Goal: Transaction & Acquisition: Purchase product/service

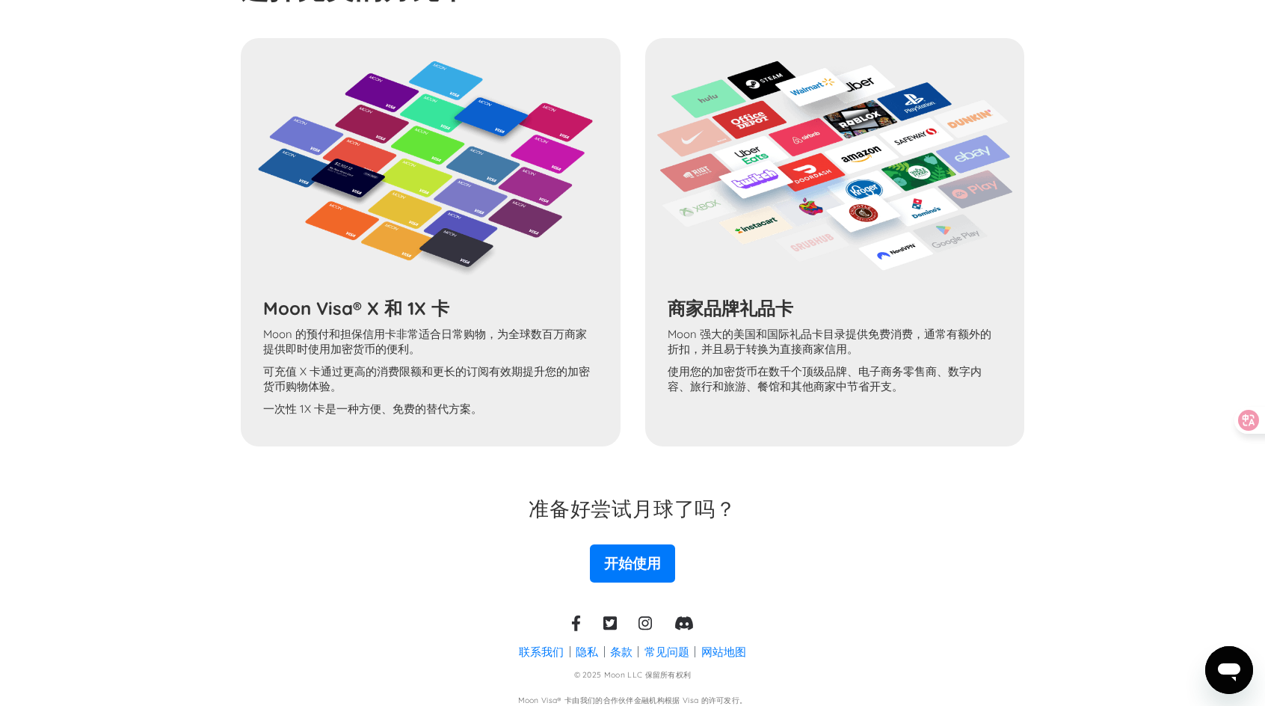
scroll to position [1126, 0]
click at [408, 310] on div "Moon Visa® X 和 1X 卡 Moon 的预付和担保信用卡非常适合日常购物，为全球数百万商家提供即时使用加密货币的便利。 可充值 X 卡通过更高的消…" at bounding box center [633, 241] width 784 height 408
click at [655, 569] on link "开始使用" at bounding box center [632, 562] width 85 height 37
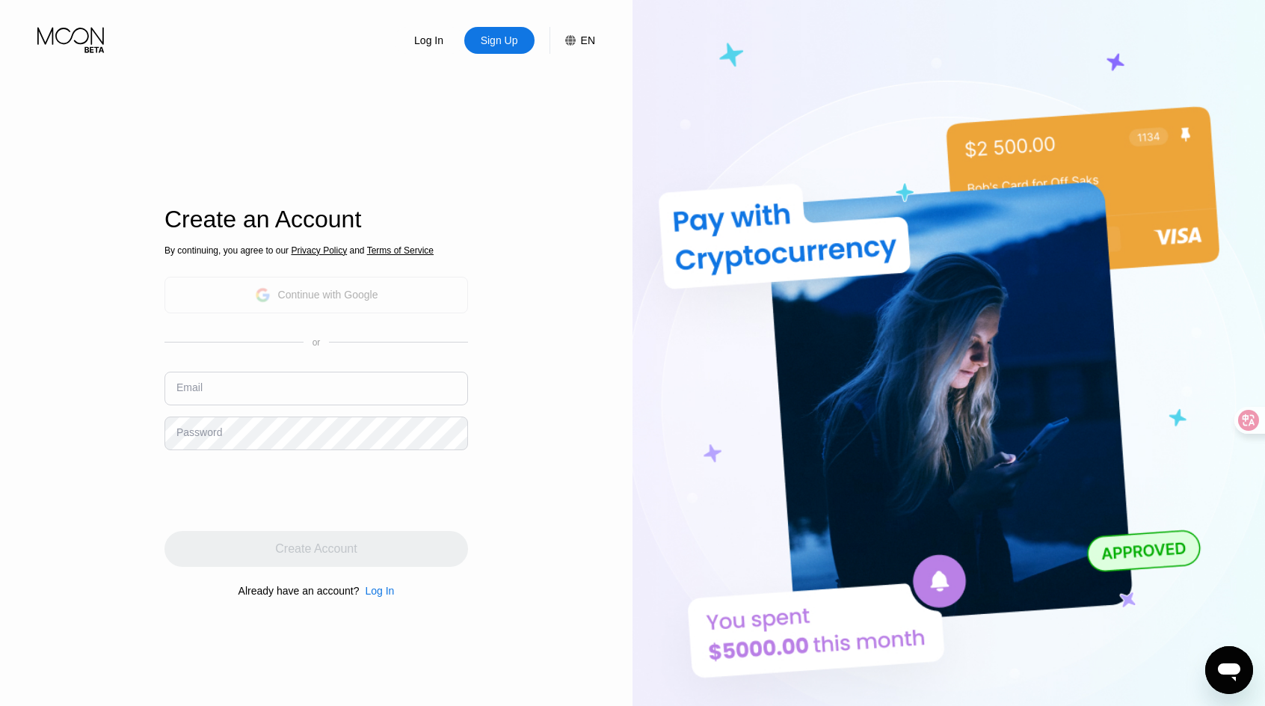
click at [360, 293] on div "Continue with Google" at bounding box center [328, 295] width 100 height 12
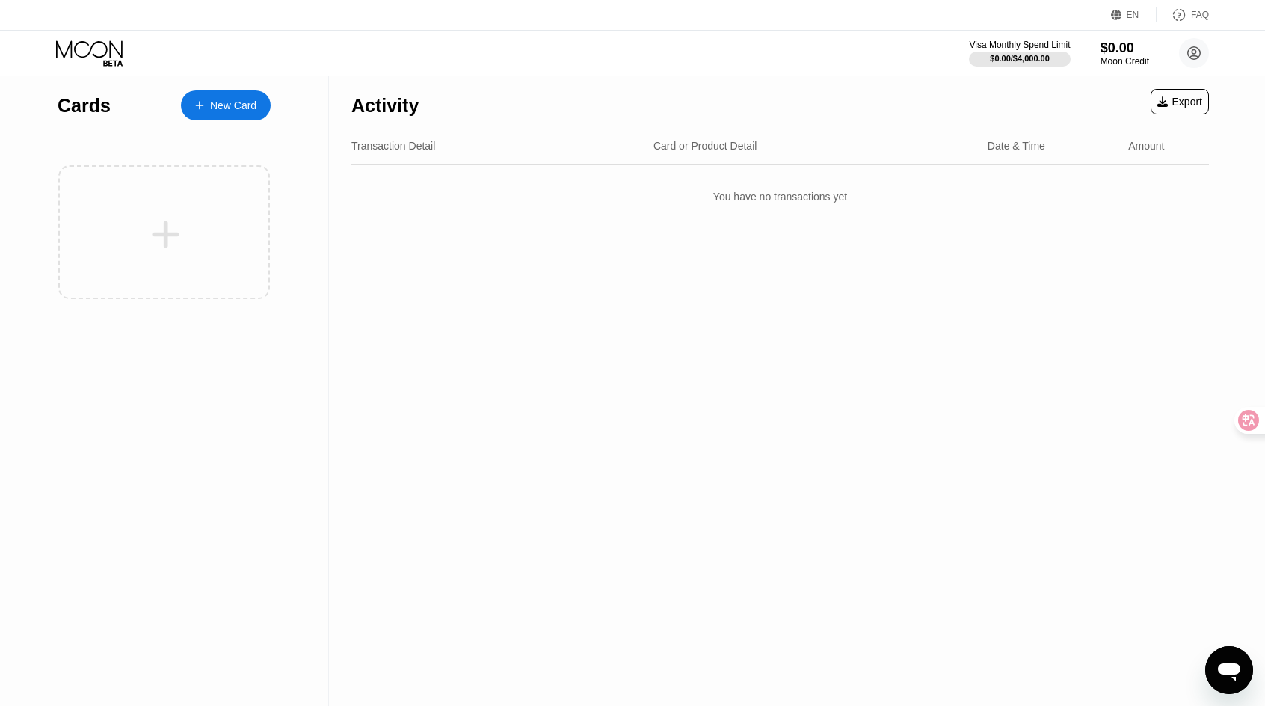
click at [622, 453] on div "Activity Export Transaction Detail Card or Product Detail Date & Time Amount Yo…" at bounding box center [780, 391] width 903 height 630
click at [212, 102] on div "New Card" at bounding box center [233, 105] width 46 height 13
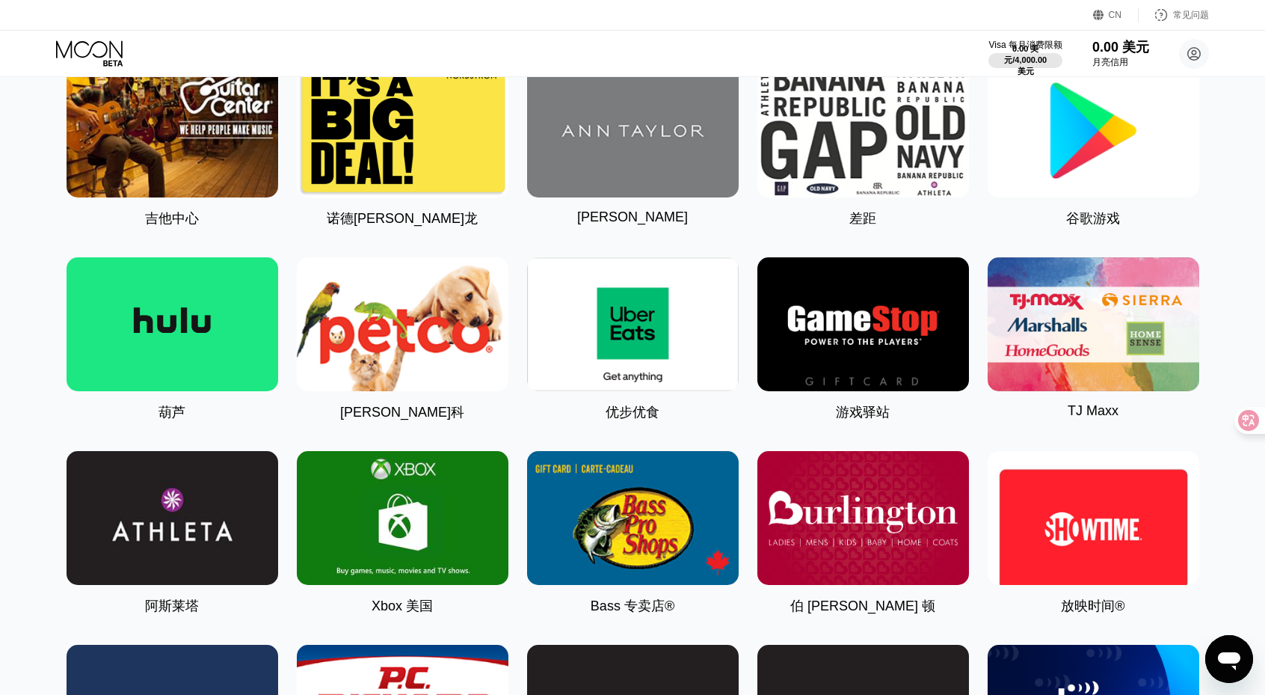
scroll to position [648, 0]
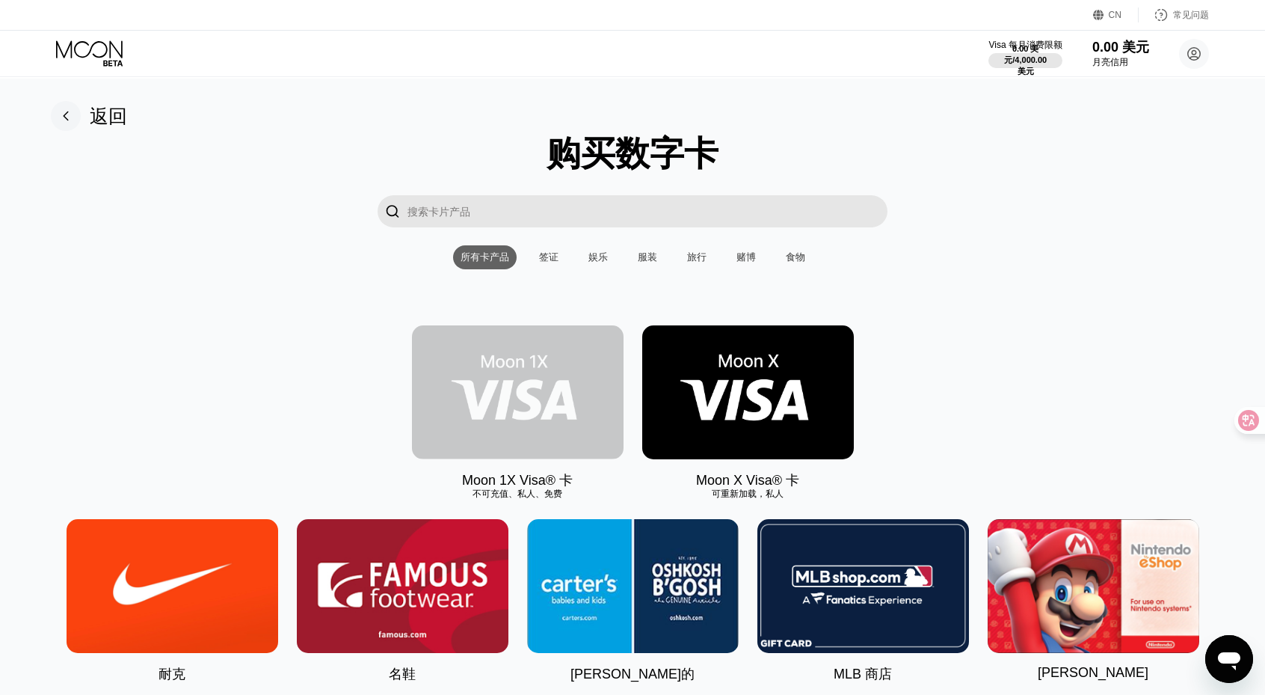
click at [521, 441] on img at bounding box center [518, 392] width 212 height 134
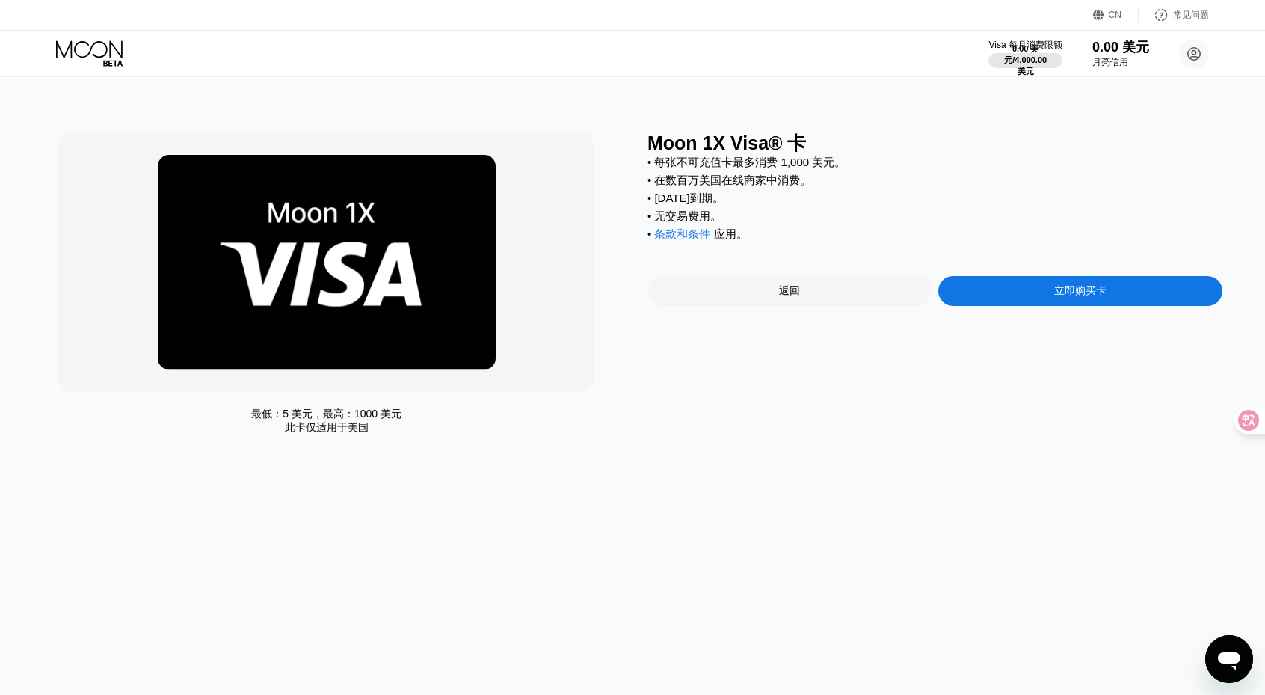
click at [370, 424] on div "最低：5 美元，最高：1000 美元 此卡仅适用于美国" at bounding box center [327, 421] width 538 height 27
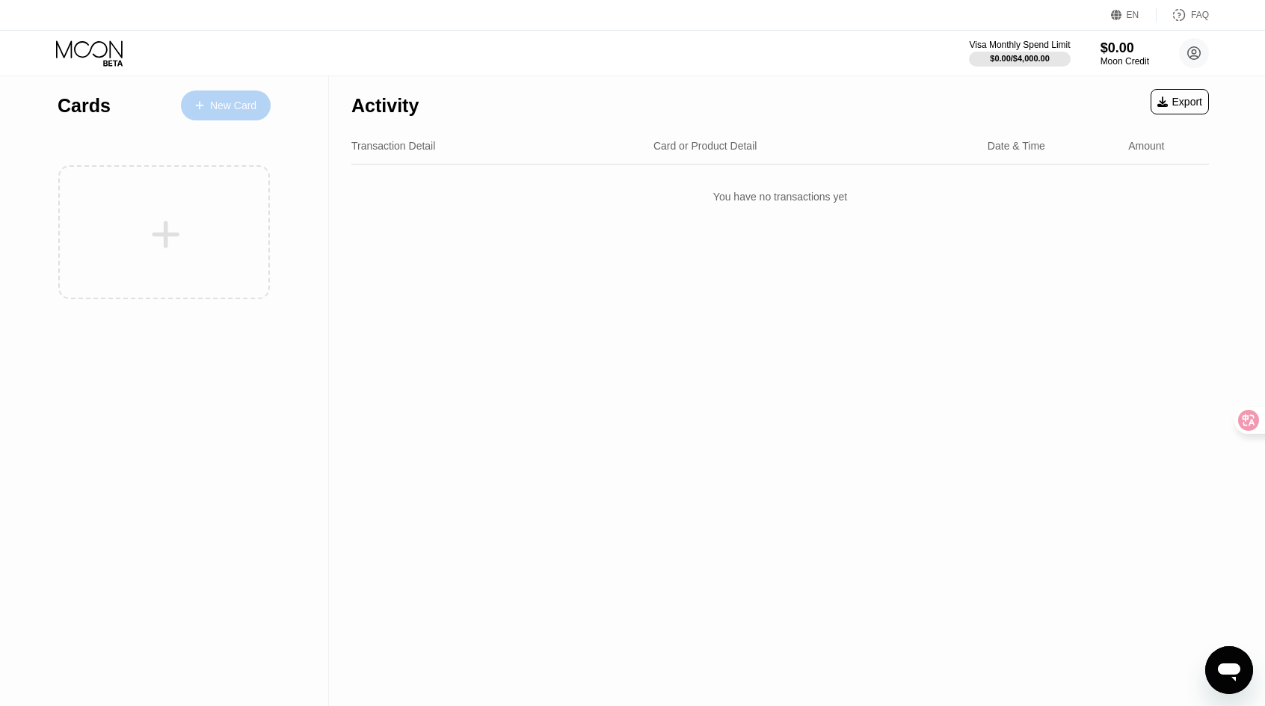
click at [241, 105] on div "New Card" at bounding box center [233, 105] width 46 height 13
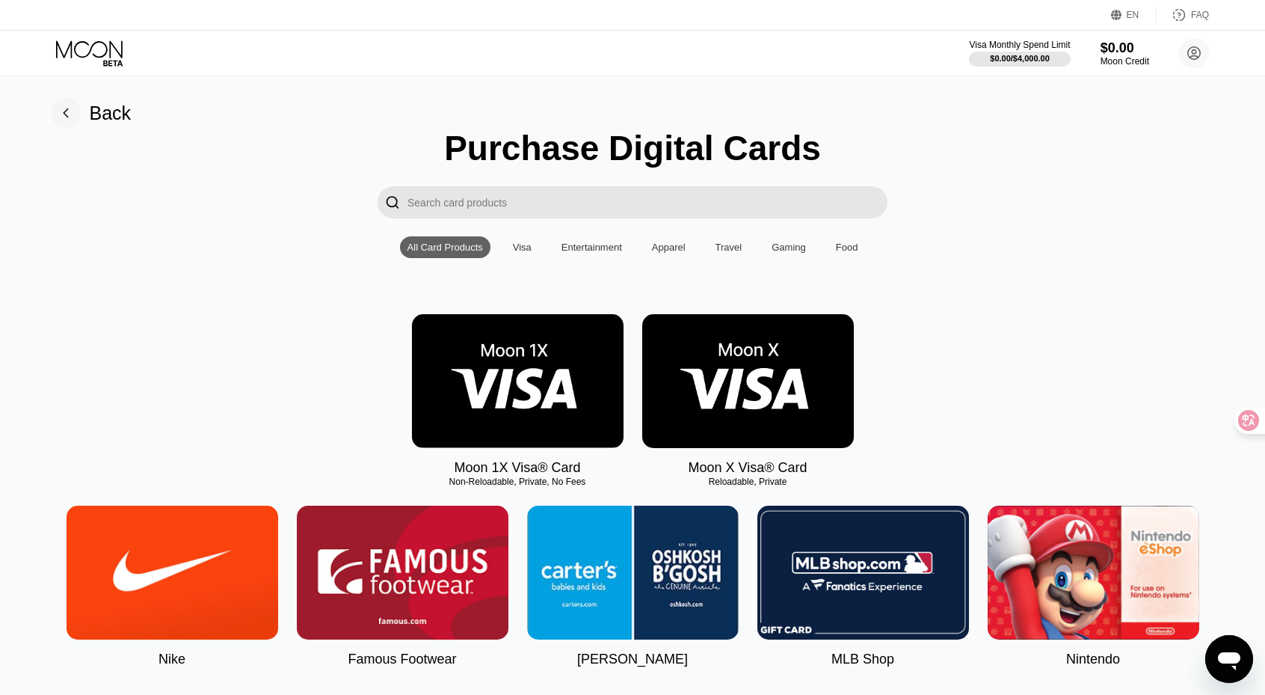
click at [784, 387] on img at bounding box center [748, 381] width 212 height 134
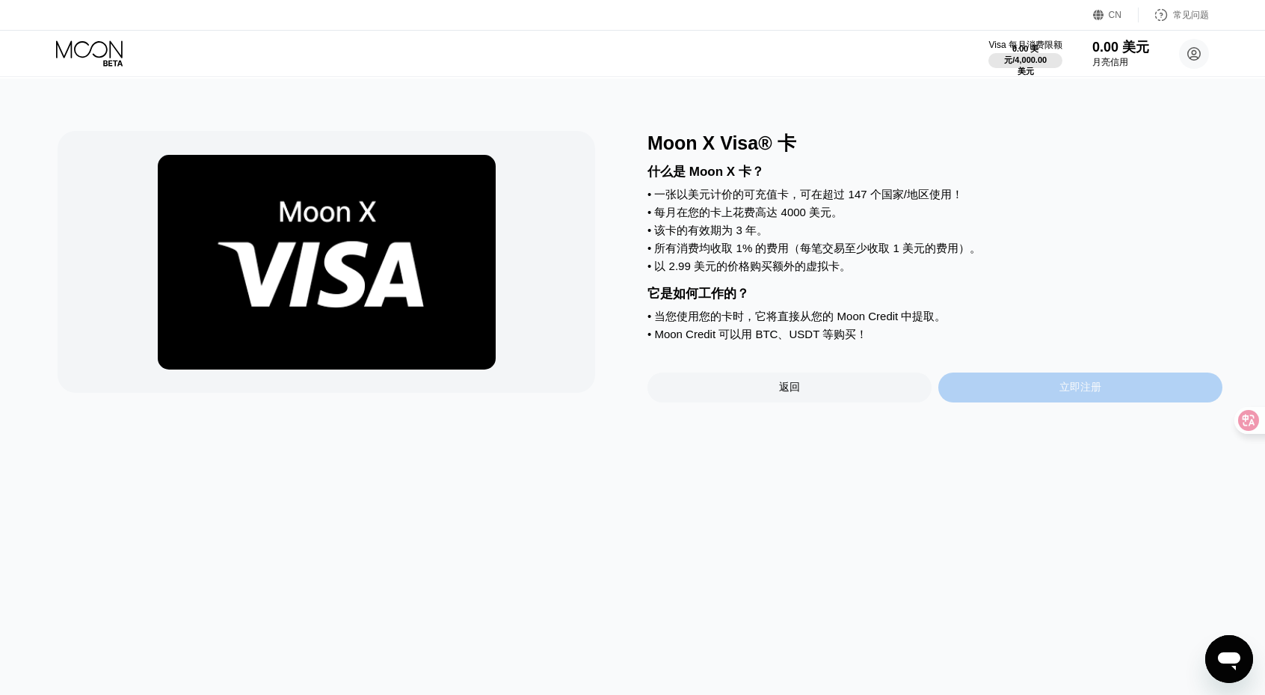
click at [1055, 402] on div "立即注册" at bounding box center [1081, 387] width 284 height 30
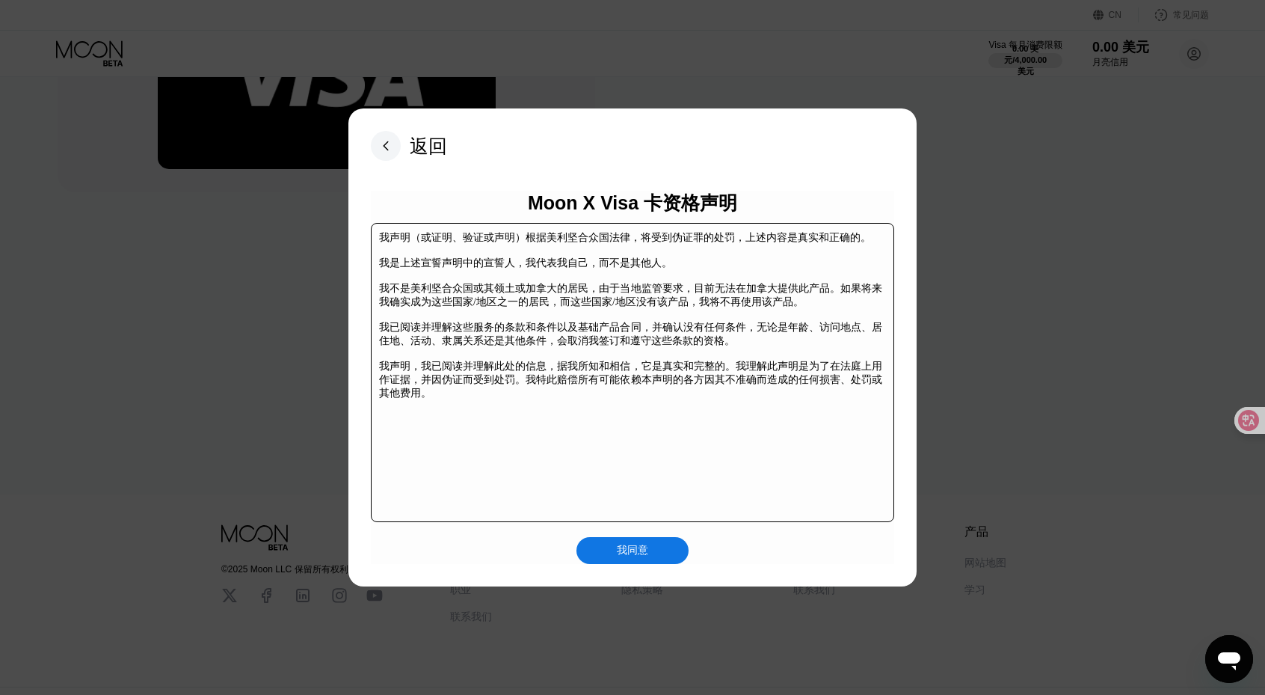
scroll to position [233, 0]
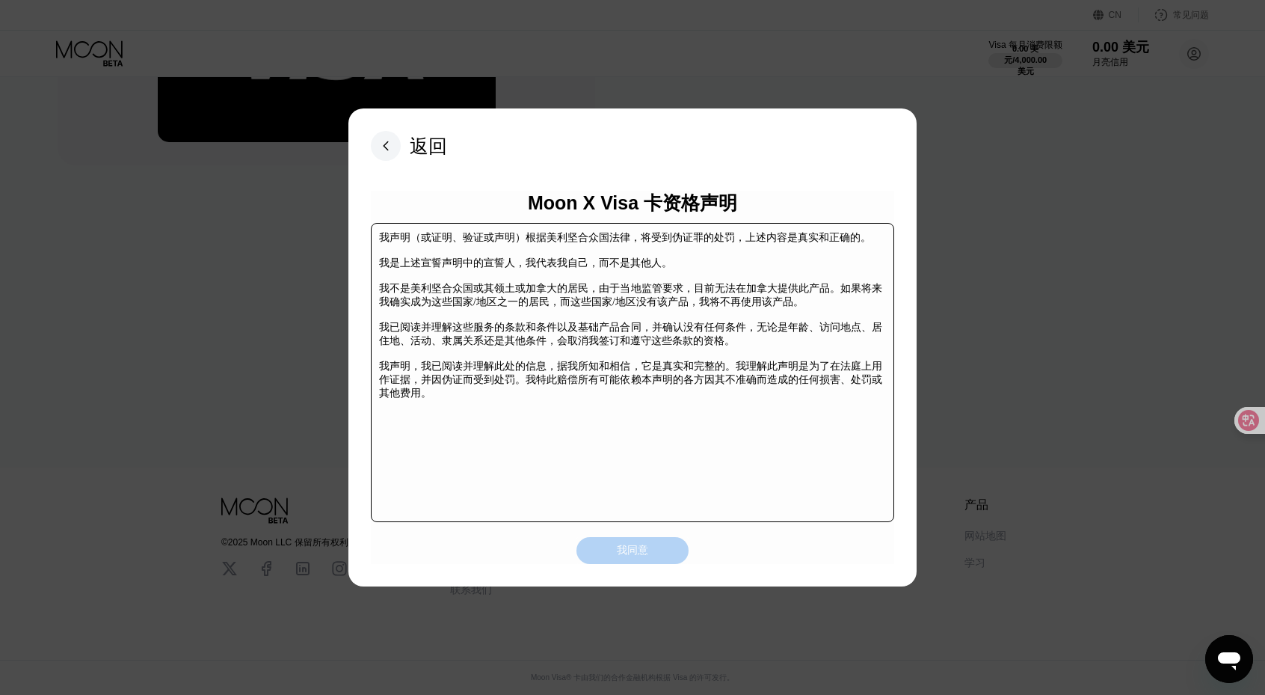
click at [639, 556] on div "我同意" at bounding box center [632, 550] width 31 height 15
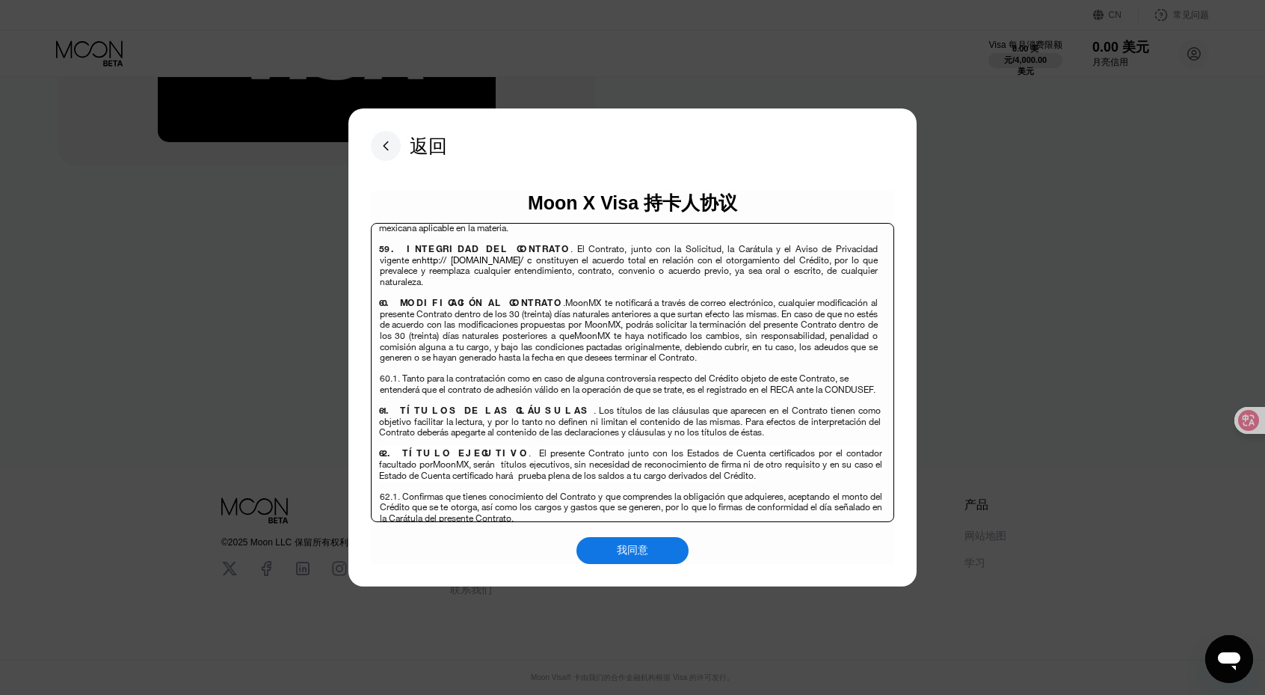
scroll to position [10631, 0]
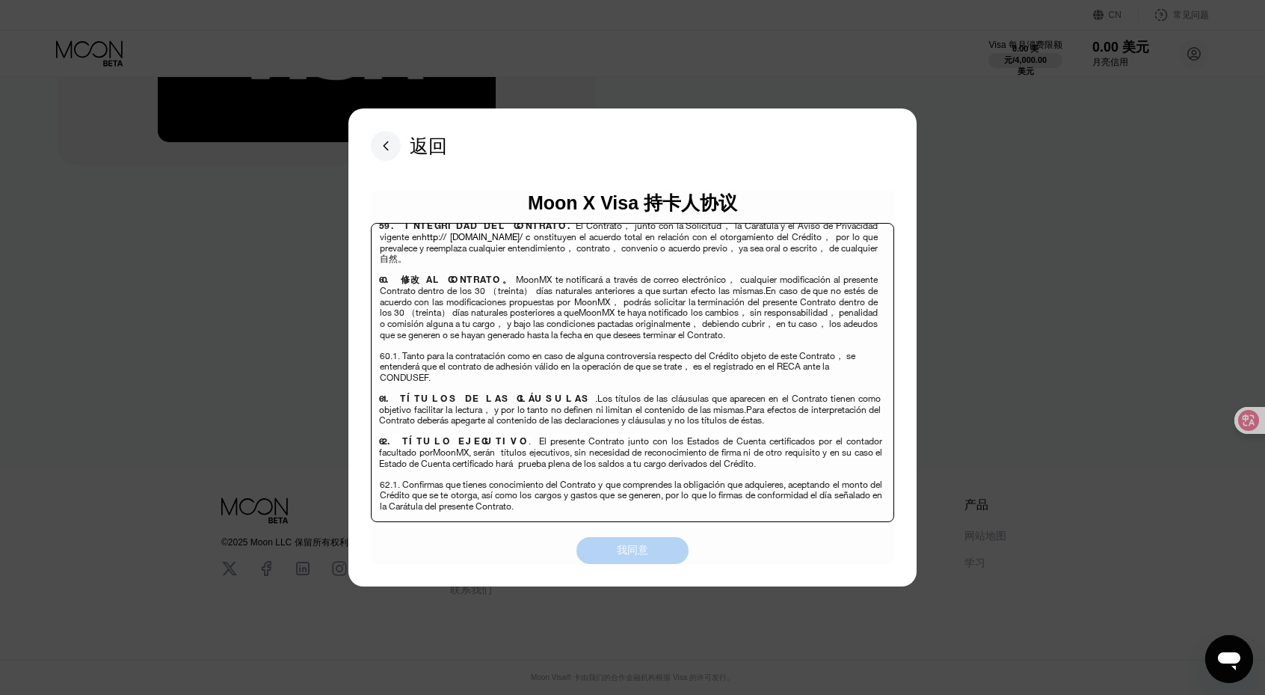
click at [646, 549] on div "我同意" at bounding box center [632, 550] width 31 height 15
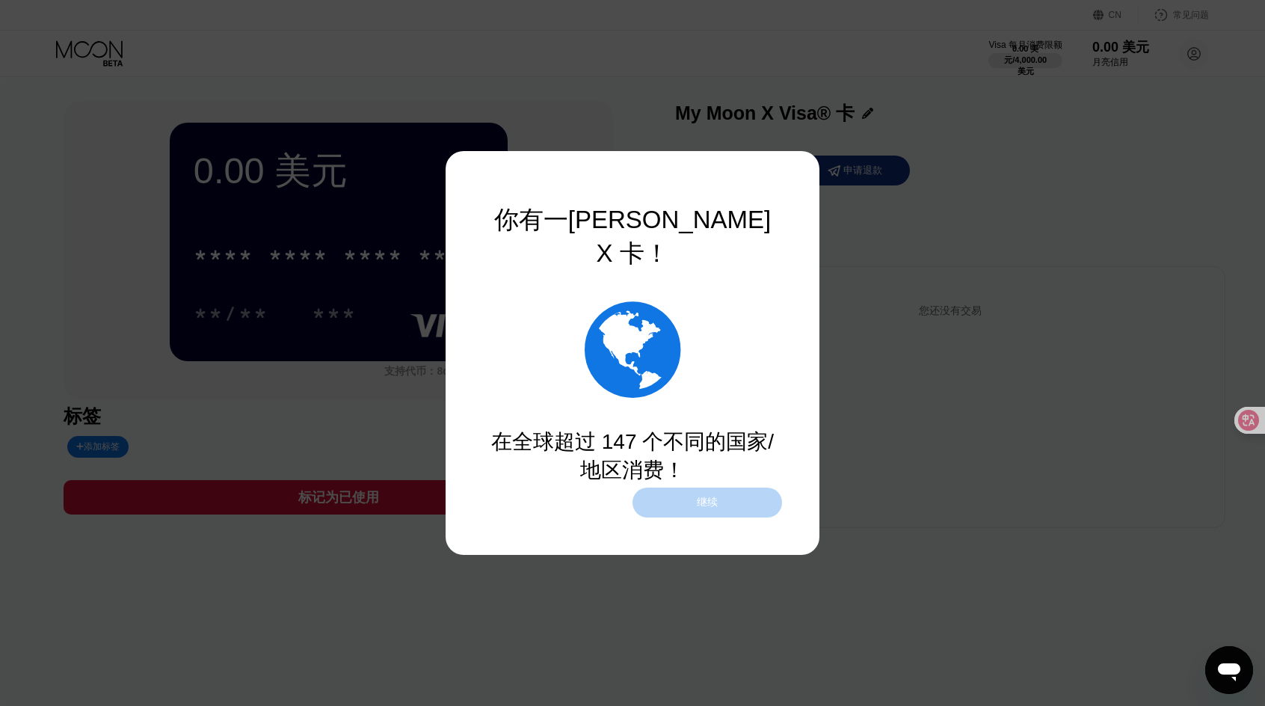
click at [722, 502] on div "继续" at bounding box center [708, 503] width 150 height 30
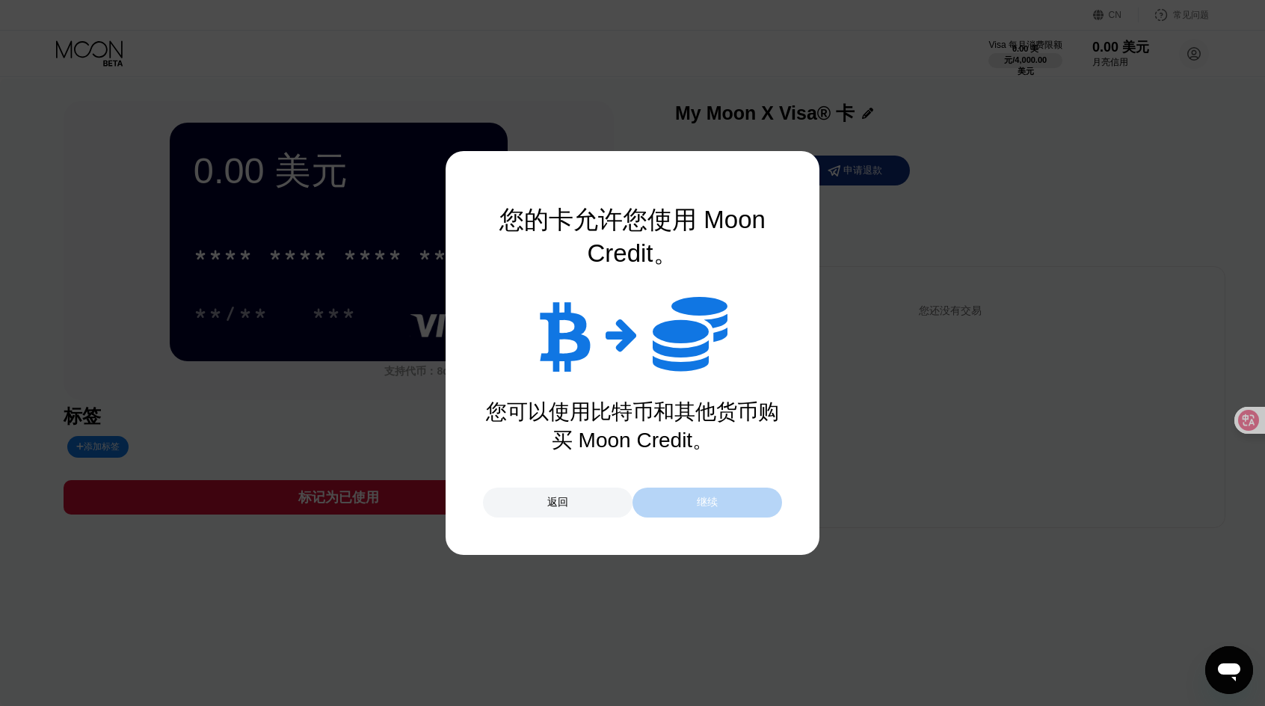
click at [722, 502] on div "继续" at bounding box center [708, 503] width 150 height 30
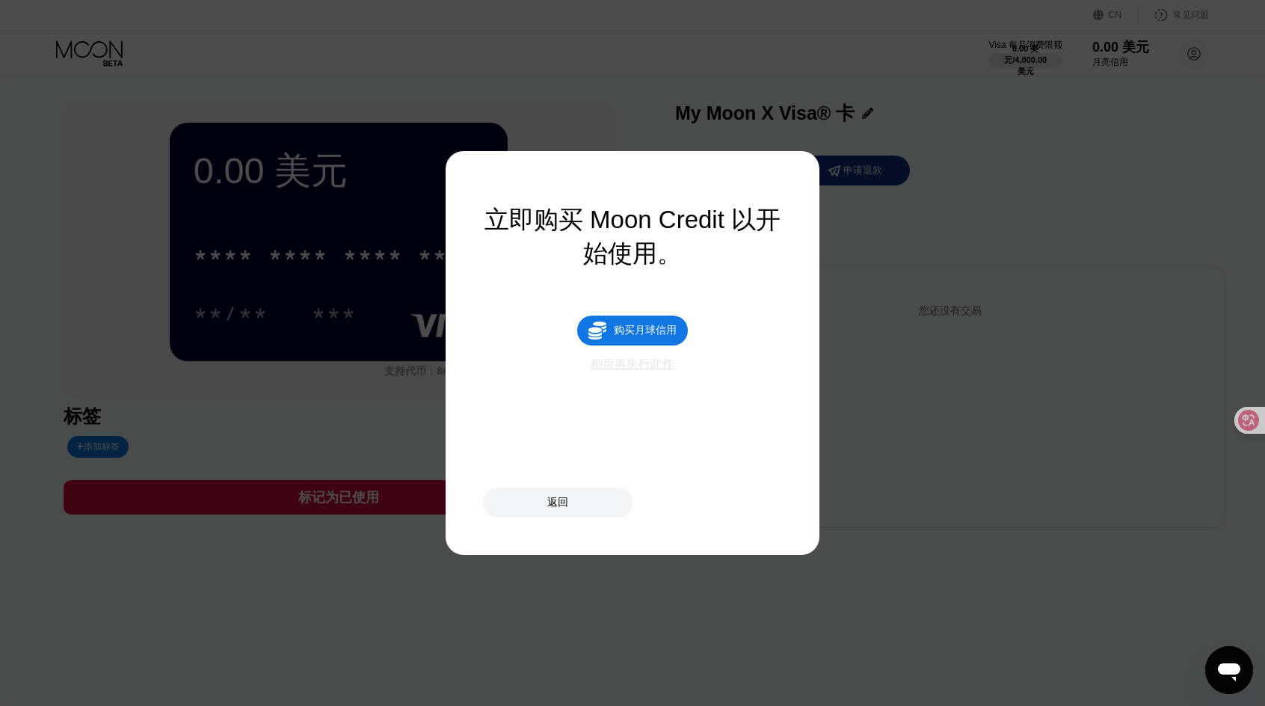
click at [645, 372] on div "稍后再执行此作" at bounding box center [633, 365] width 84 height 16
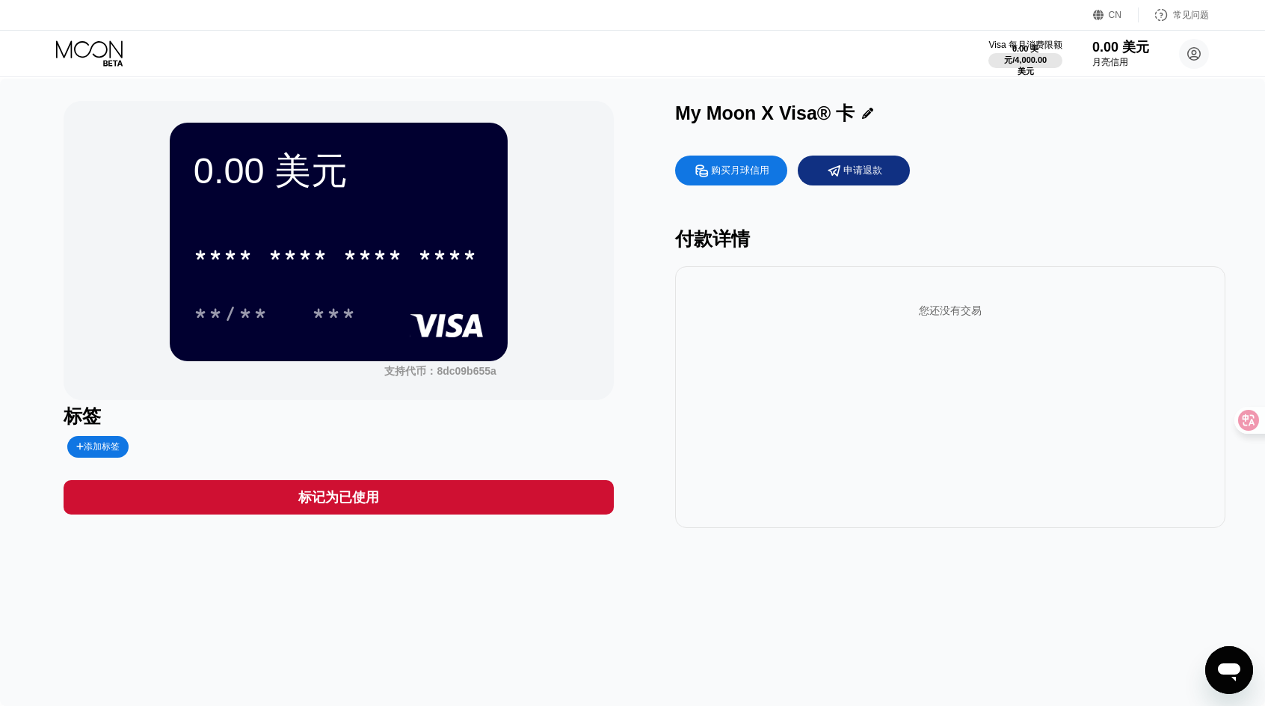
click at [456, 324] on rect at bounding box center [447, 325] width 74 height 24
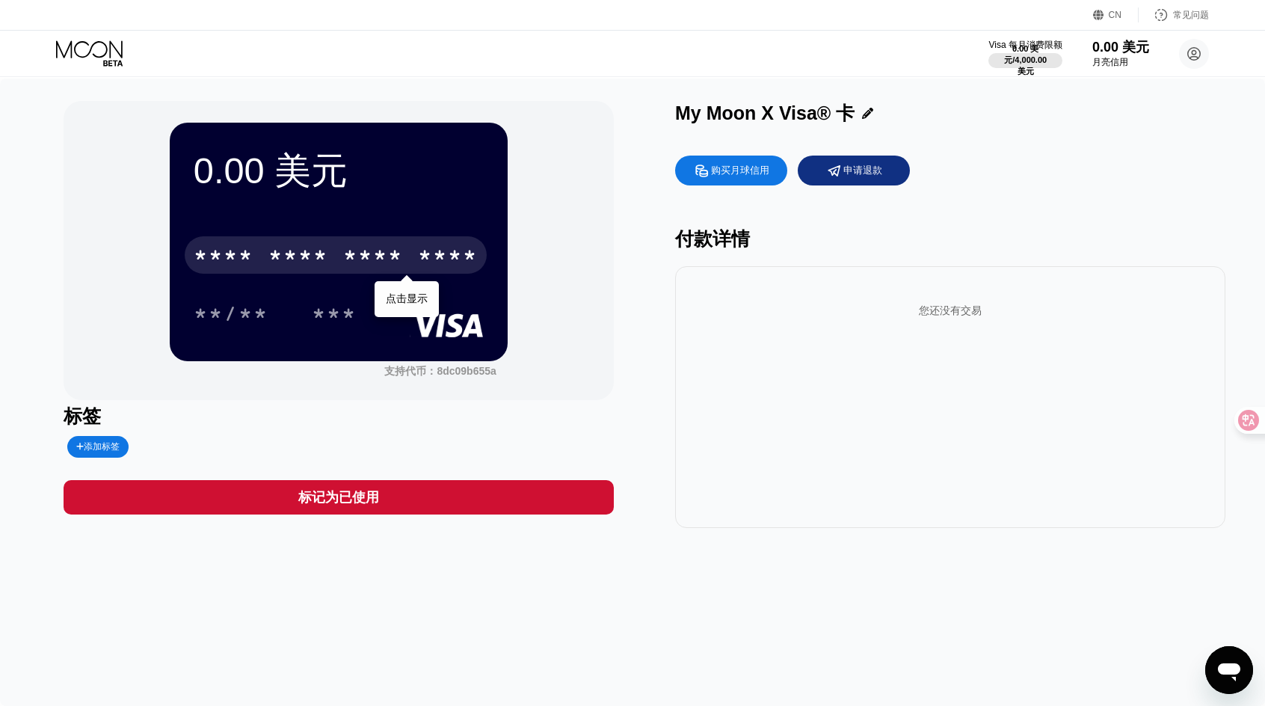
click at [450, 263] on div "****" at bounding box center [448, 257] width 60 height 24
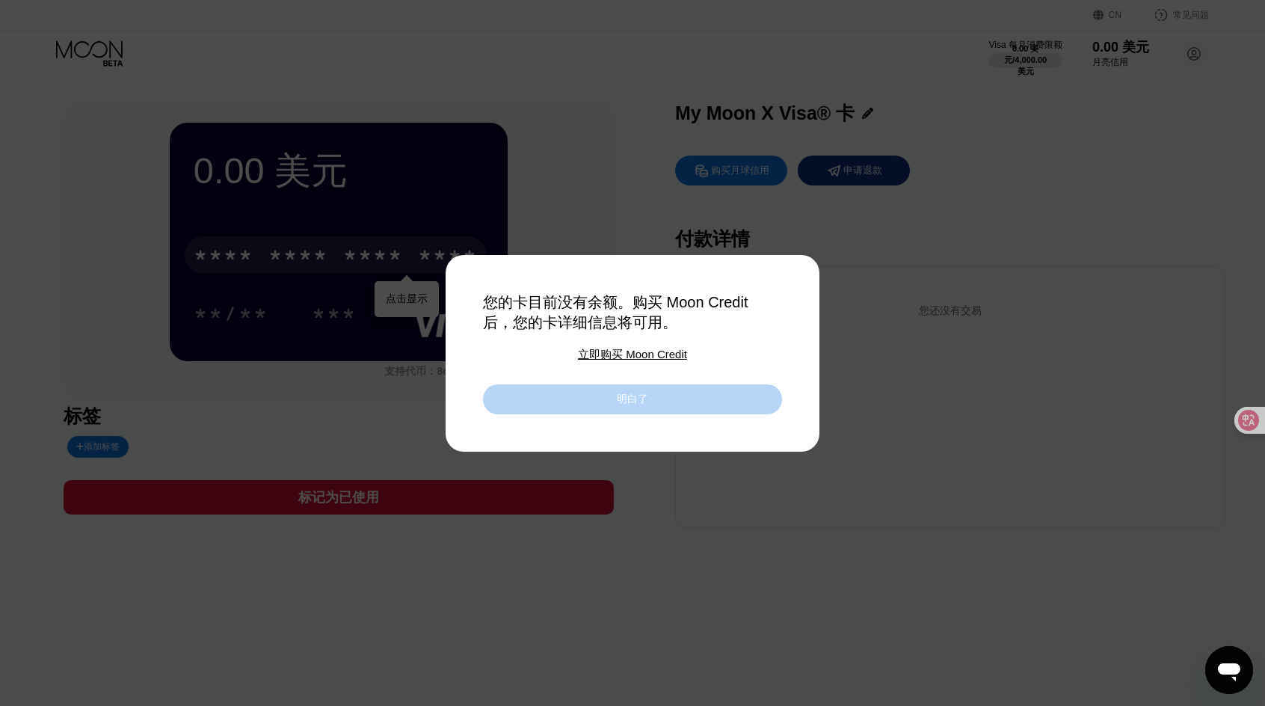
click at [648, 412] on div "明白了" at bounding box center [632, 399] width 299 height 30
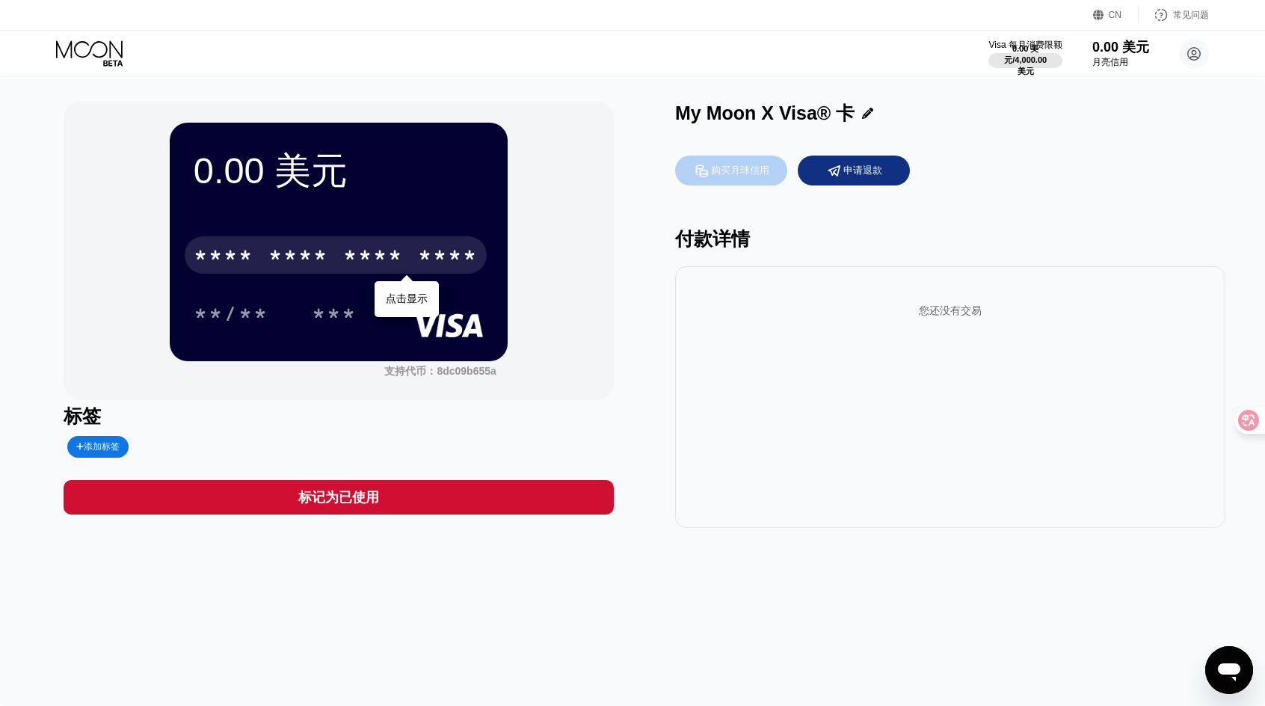
click at [756, 183] on div "购买月球信用" at bounding box center [731, 171] width 112 height 30
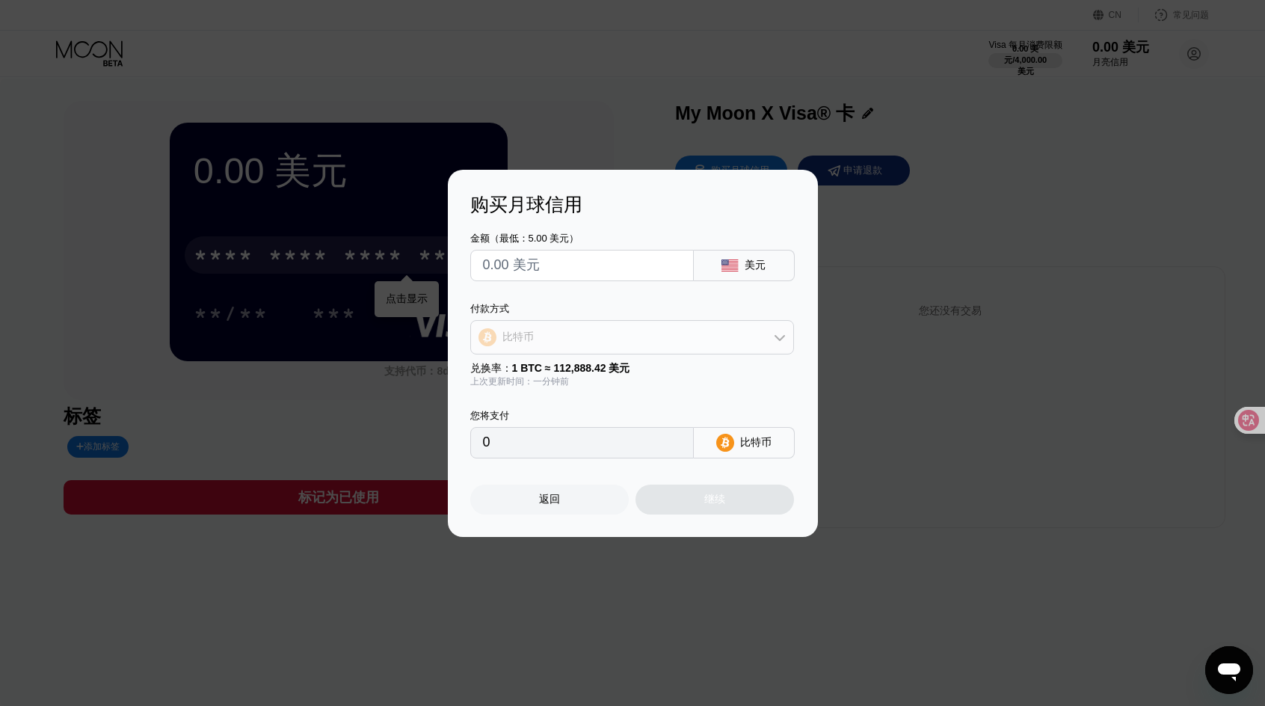
click at [779, 331] on div "比特币" at bounding box center [632, 337] width 322 height 30
click at [669, 387] on div "比特币" at bounding box center [632, 378] width 315 height 30
click at [675, 259] on input "text" at bounding box center [582, 266] width 198 height 30
type input "$2"
type input "0.00001772"
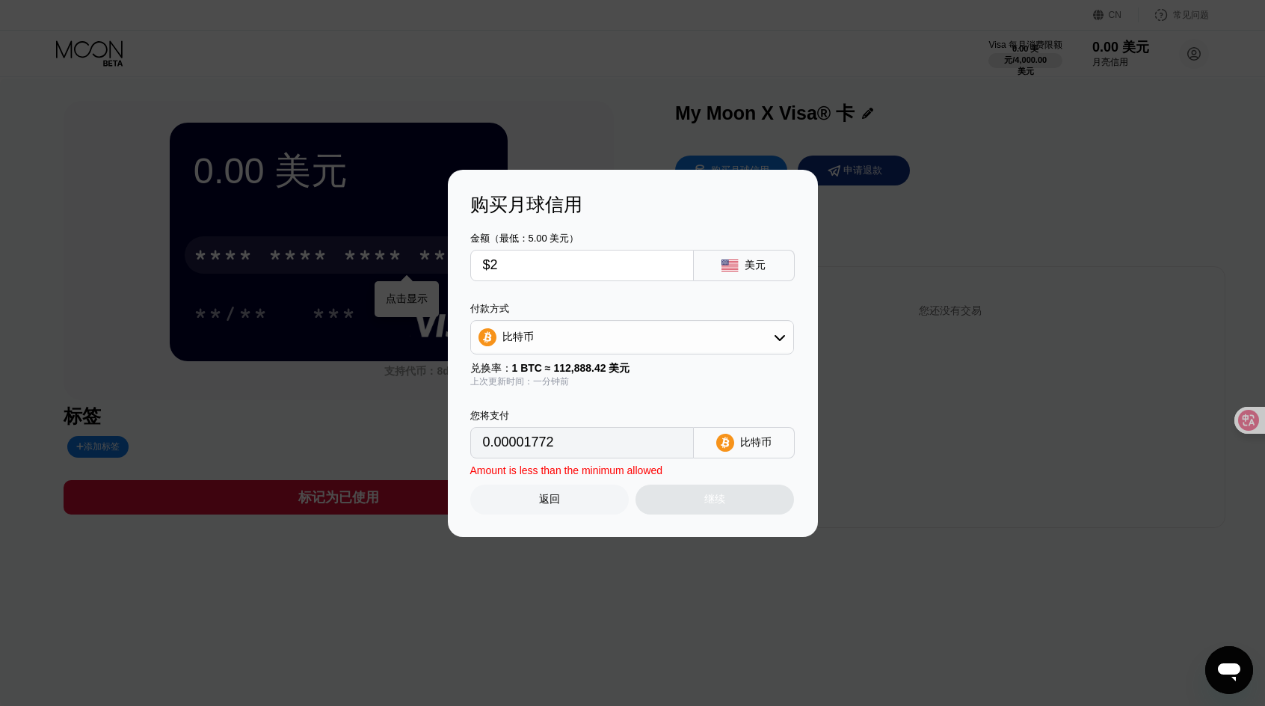
type input "$20"
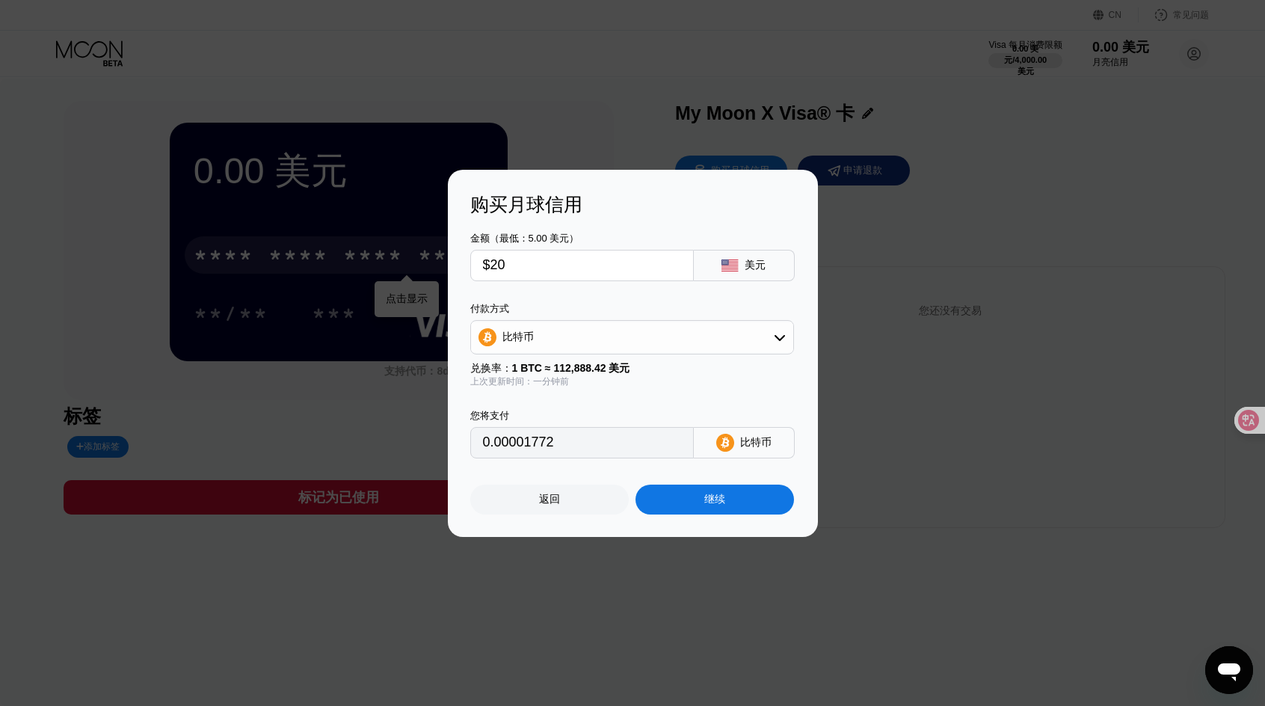
type input "0.00017717"
type input "$200"
type input "0.00177167"
type input "$20"
type input "0.00017717"
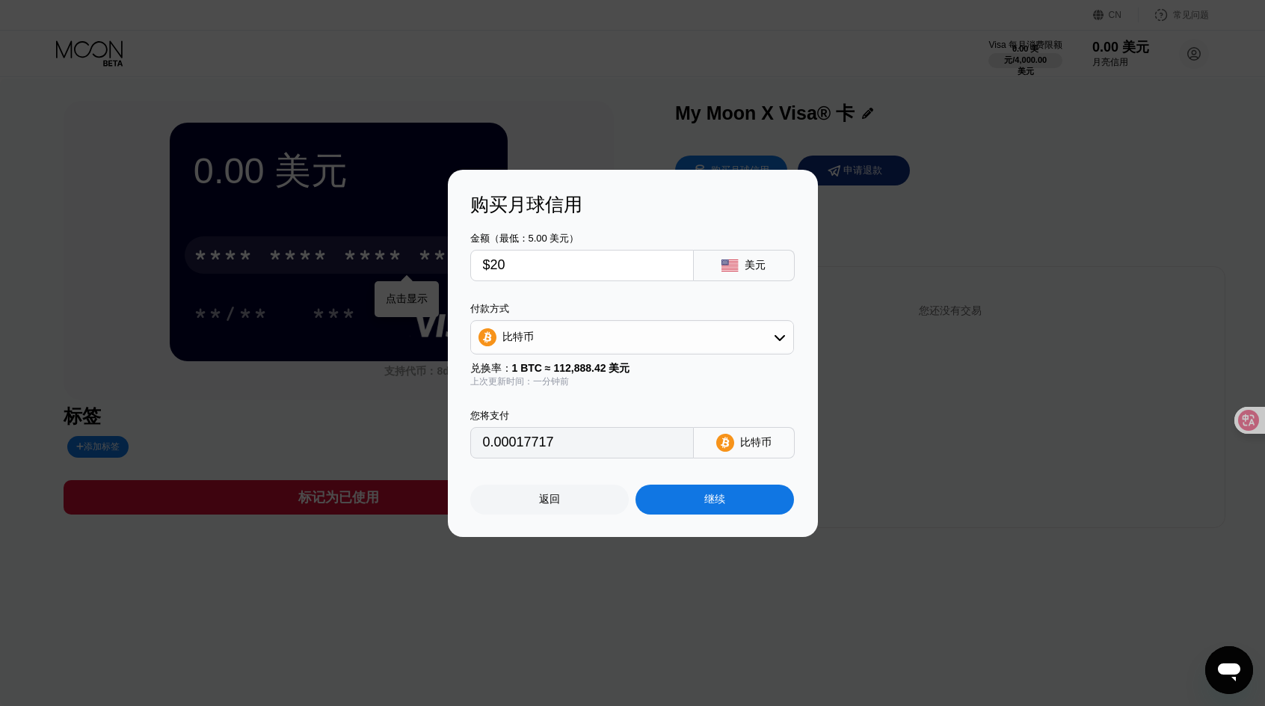
type input "$2"
type input "0.00001772"
type input "$22"
type input "0.00019489"
type input "$220"
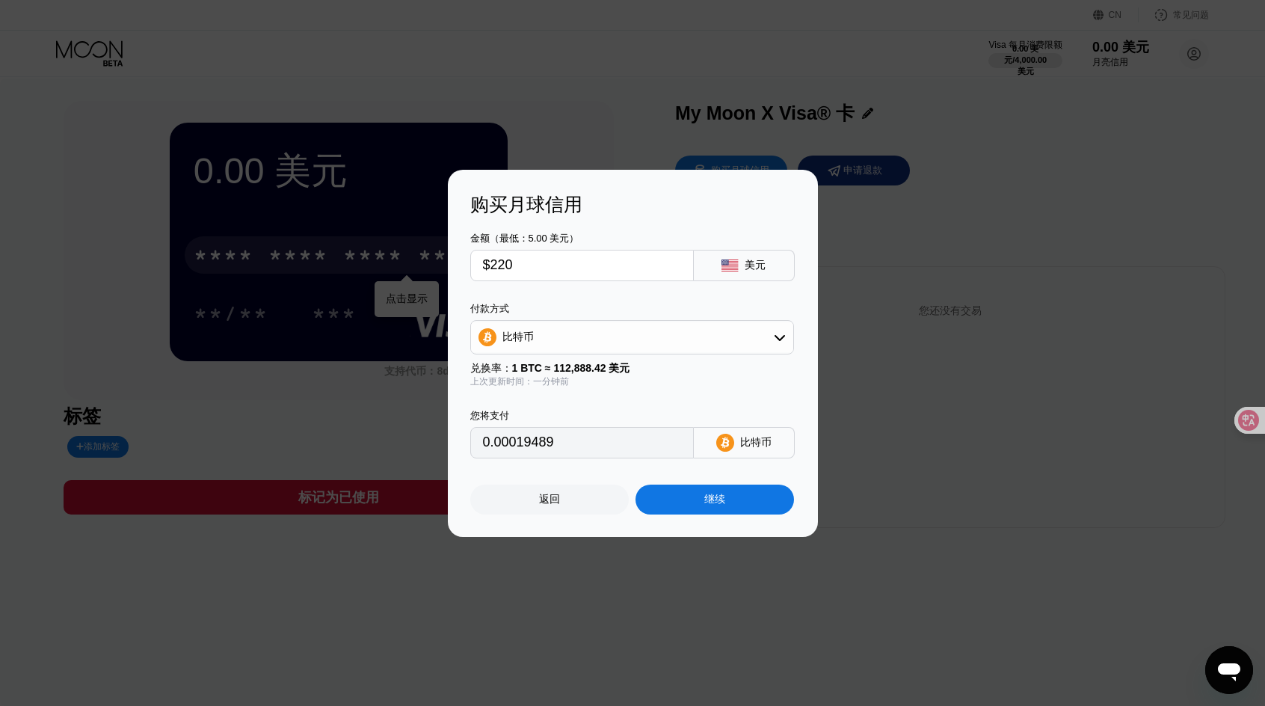
type input "0.00194883"
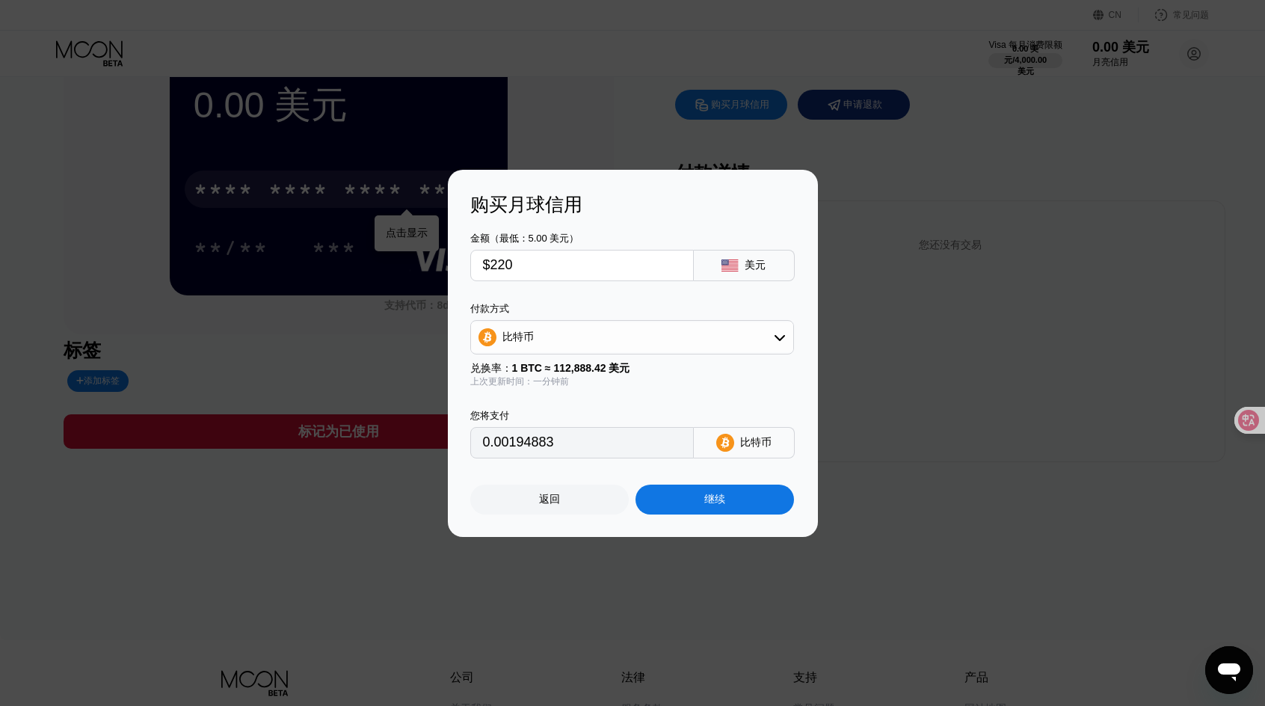
scroll to position [67, 0]
type input "$220"
click at [733, 515] on div "继续" at bounding box center [715, 500] width 159 height 30
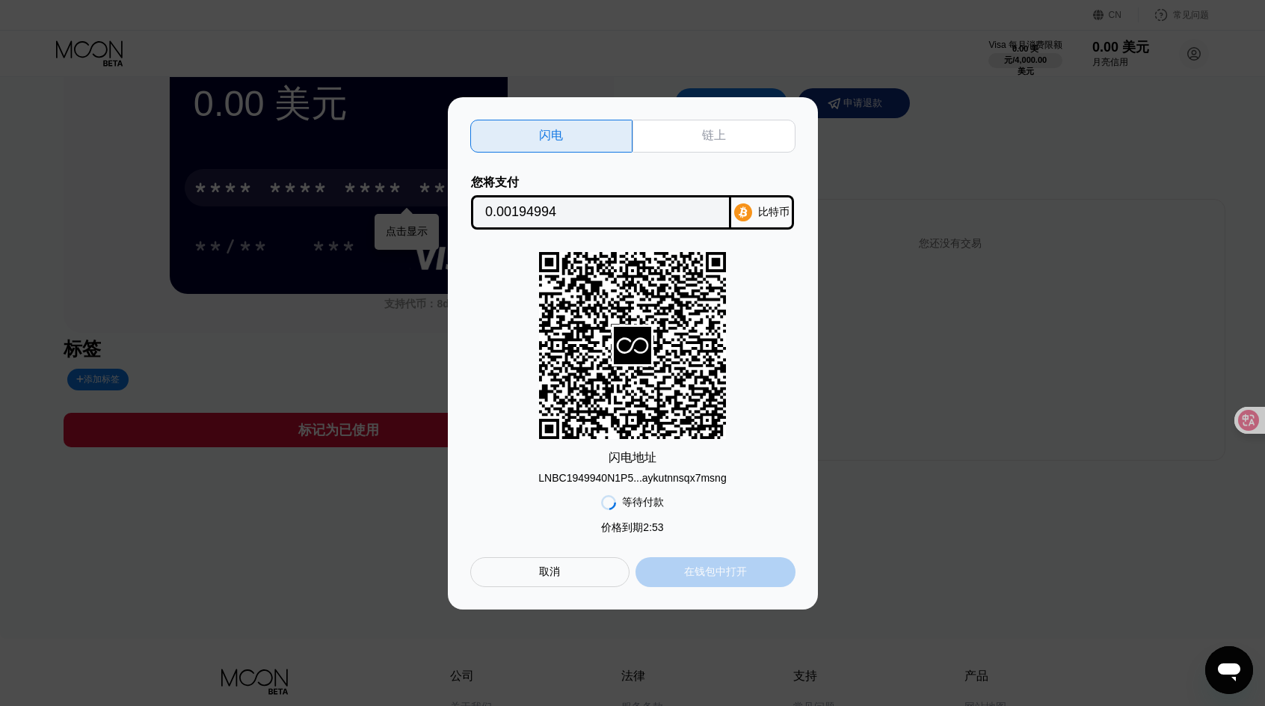
click at [685, 576] on div "在钱包中打开" at bounding box center [715, 572] width 63 height 15
click at [733, 126] on div "链上" at bounding box center [714, 136] width 163 height 33
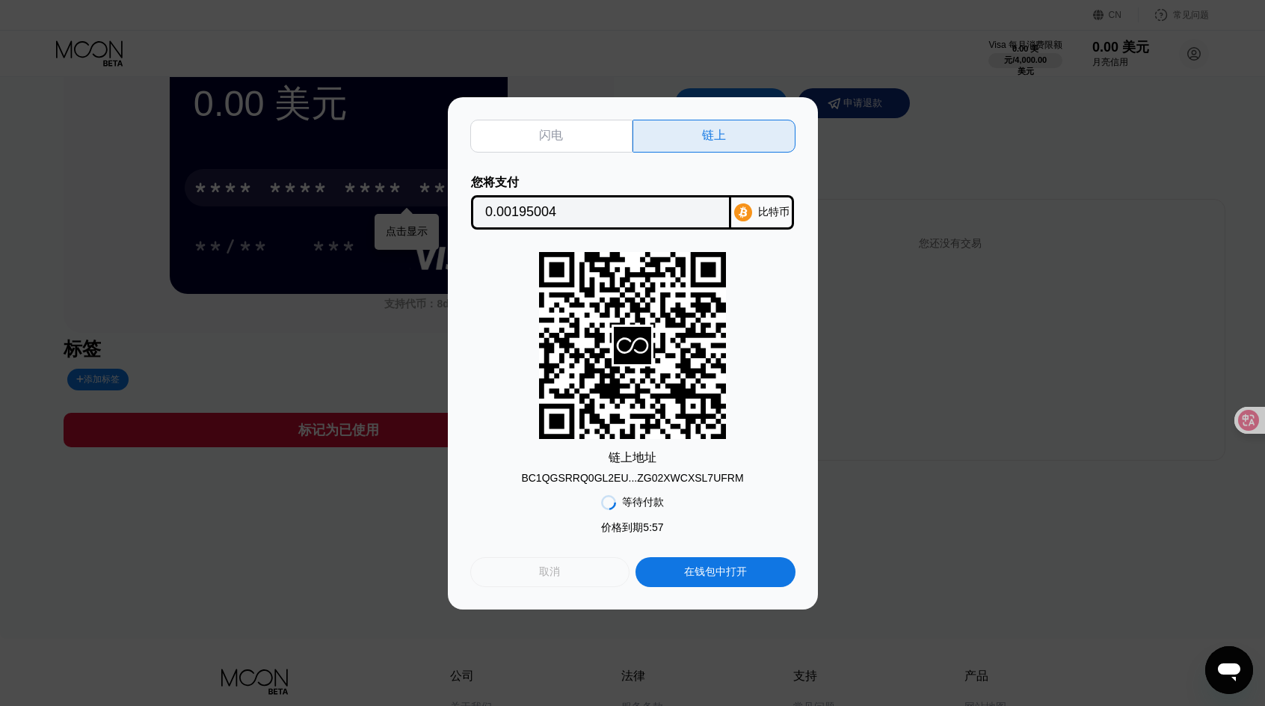
click at [555, 566] on div "取消" at bounding box center [549, 572] width 159 height 30
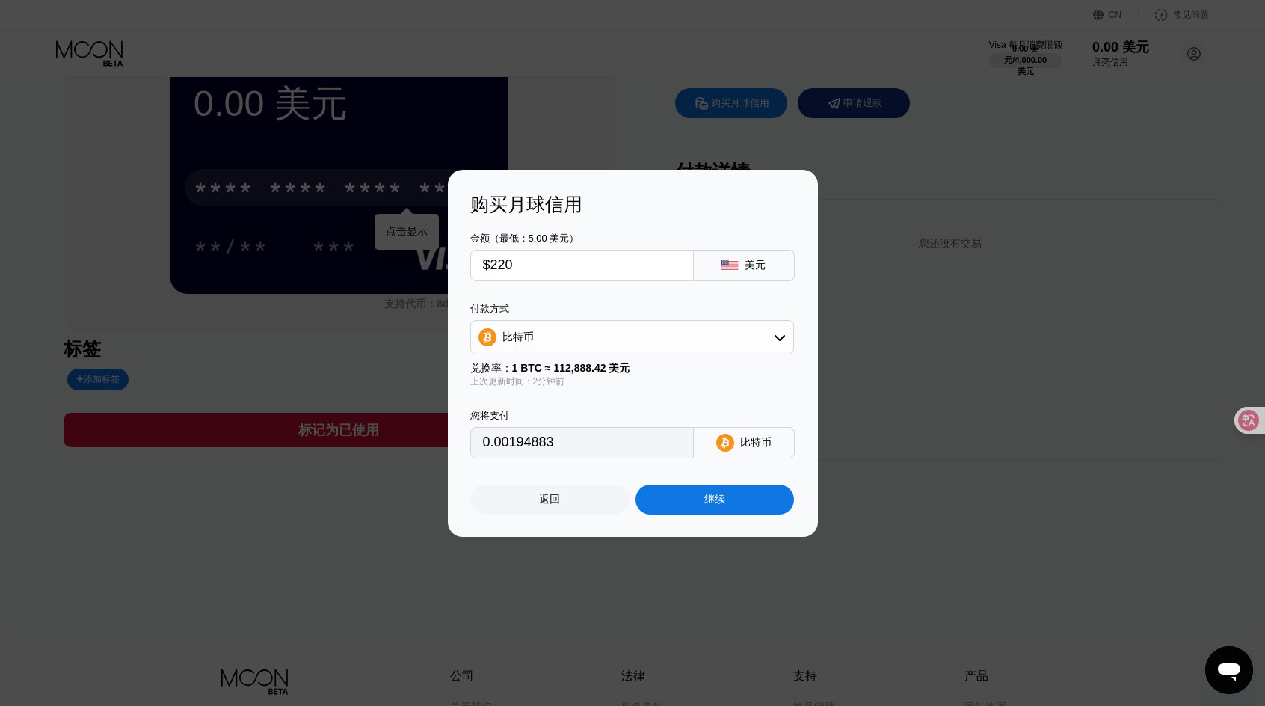
click at [560, 505] on div "返回" at bounding box center [549, 500] width 159 height 30
